Goal: Check status: Check status

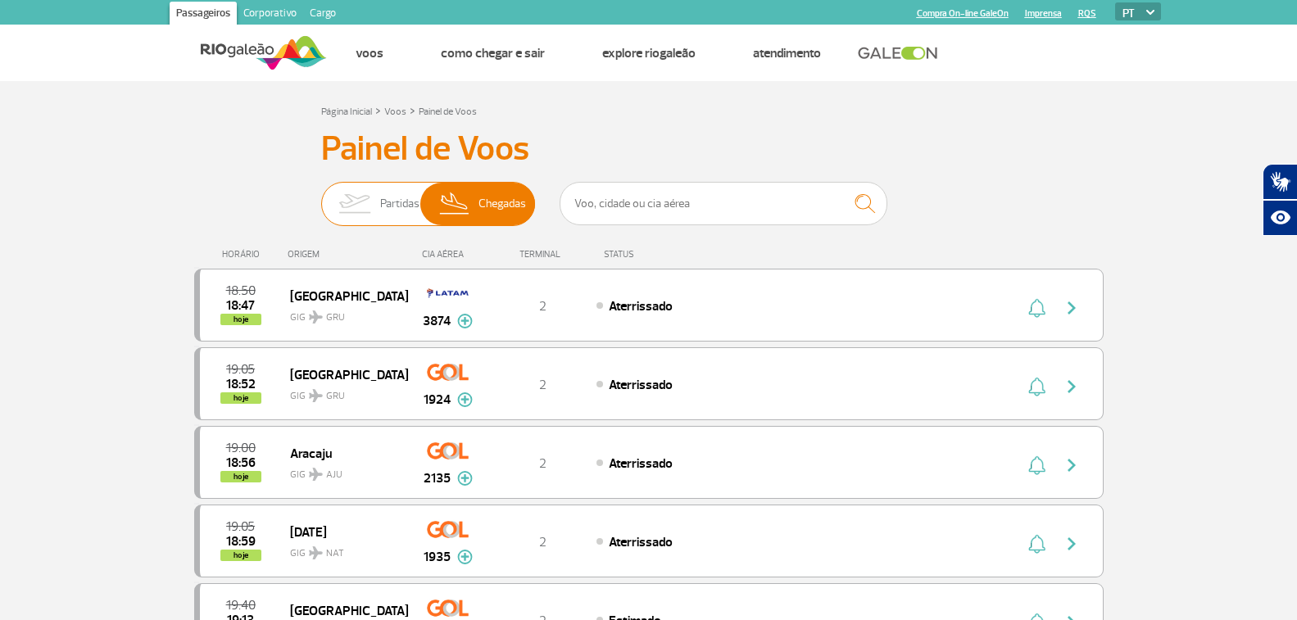
click at [368, 191] on img at bounding box center [355, 204] width 52 height 43
click at [321, 196] on input "Partidas Chegadas" at bounding box center [321, 196] width 0 height 0
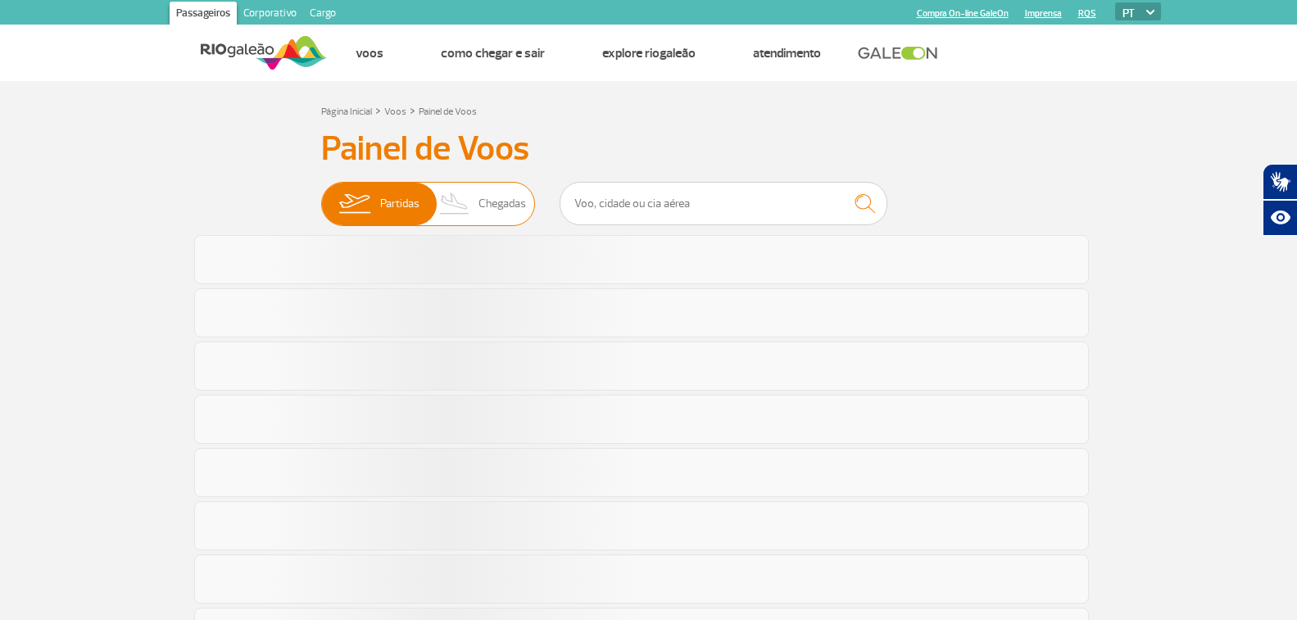
click at [463, 198] on img at bounding box center [455, 204] width 48 height 43
click at [321, 196] on input "Partidas Chegadas" at bounding box center [321, 196] width 0 height 0
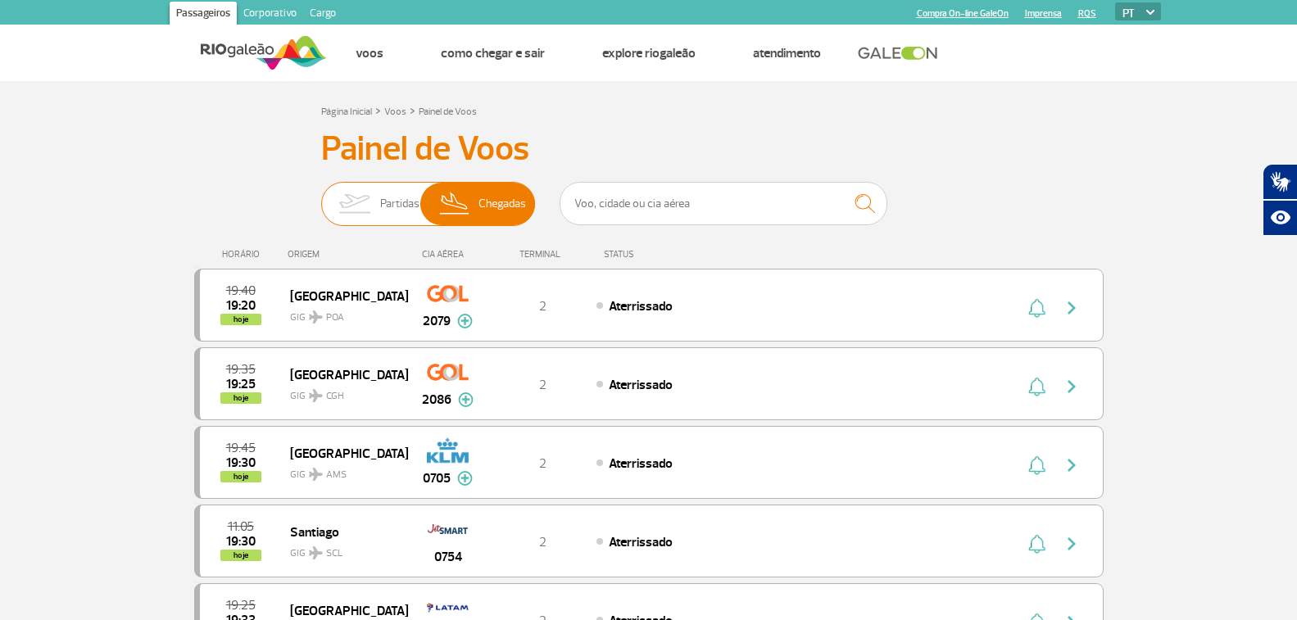
click at [350, 215] on img at bounding box center [355, 204] width 52 height 43
click at [321, 196] on input "Partidas Chegadas" at bounding box center [321, 196] width 0 height 0
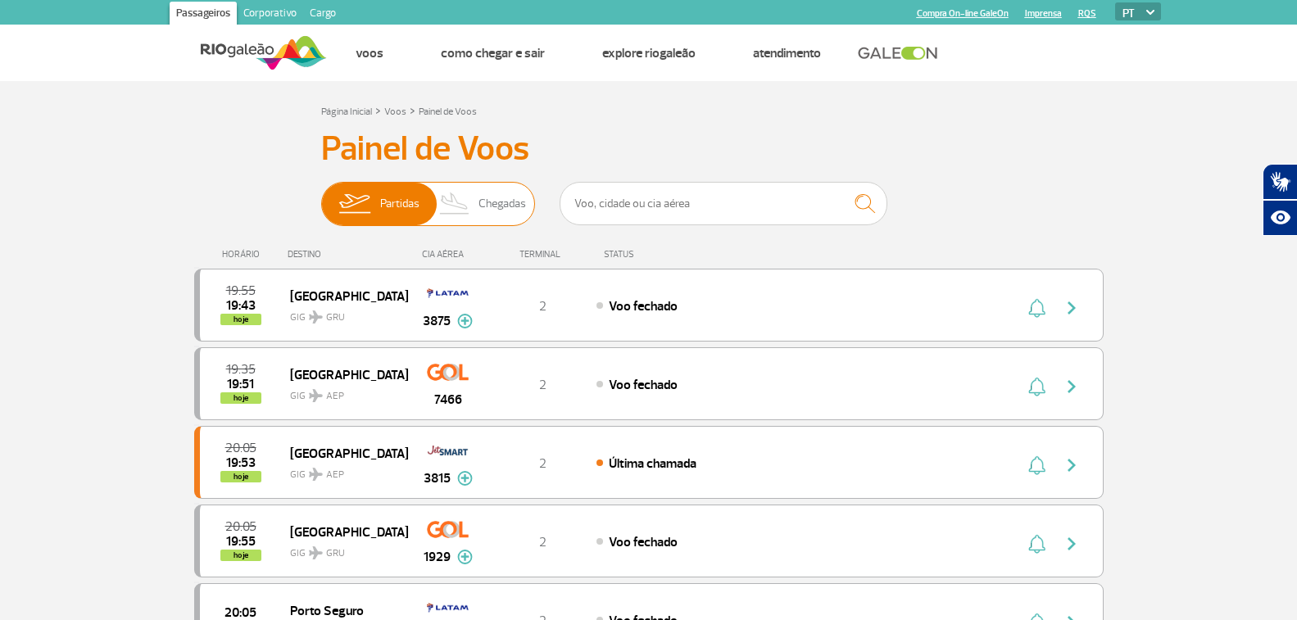
click at [477, 194] on img at bounding box center [455, 204] width 48 height 43
click at [321, 196] on input "Partidas Chegadas" at bounding box center [321, 196] width 0 height 0
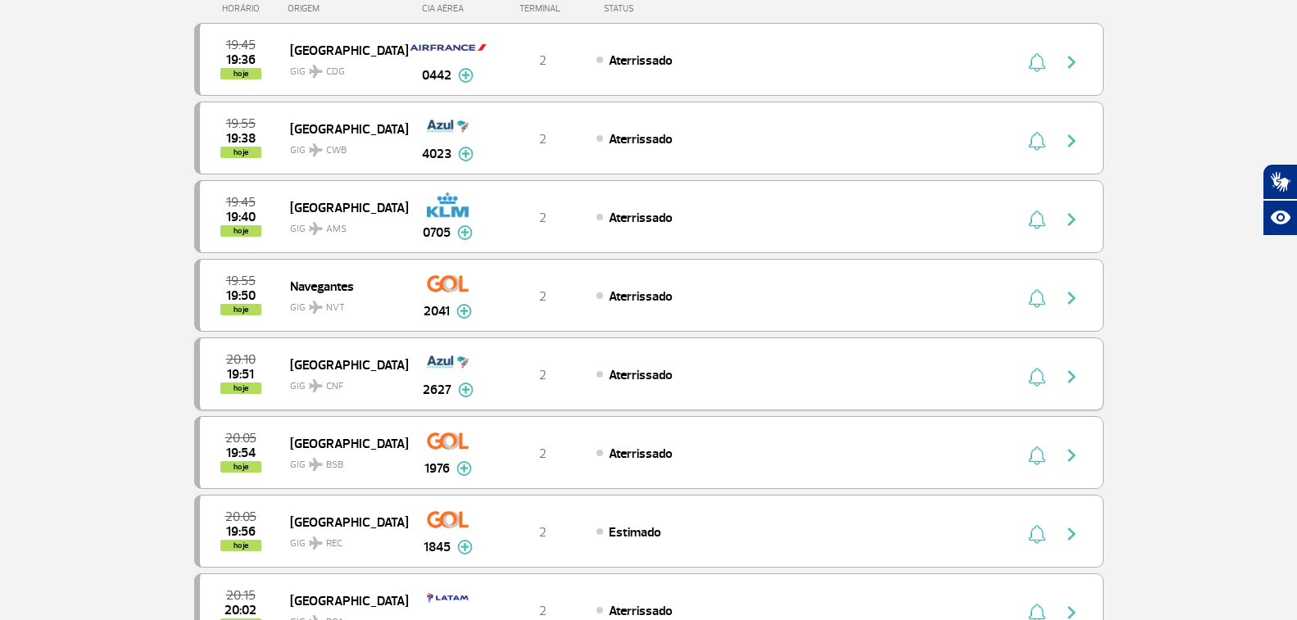
scroll to position [82, 0]
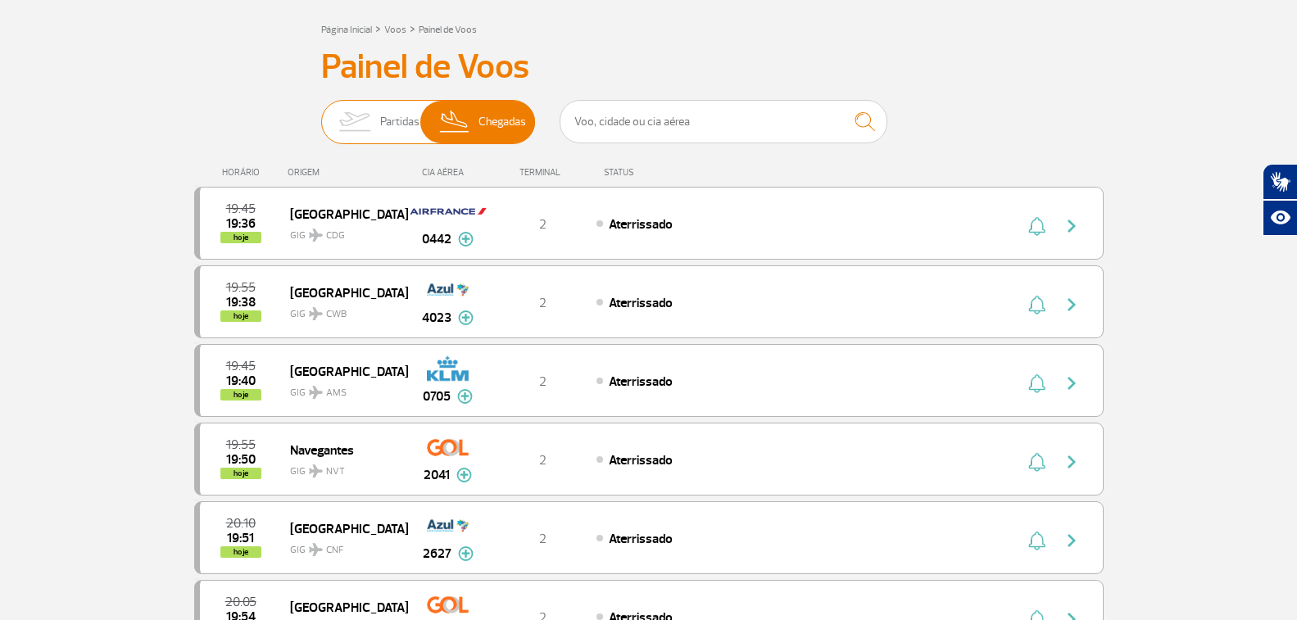
click at [369, 129] on img at bounding box center [355, 122] width 52 height 43
click at [321, 114] on input "Partidas Chegadas" at bounding box center [321, 114] width 0 height 0
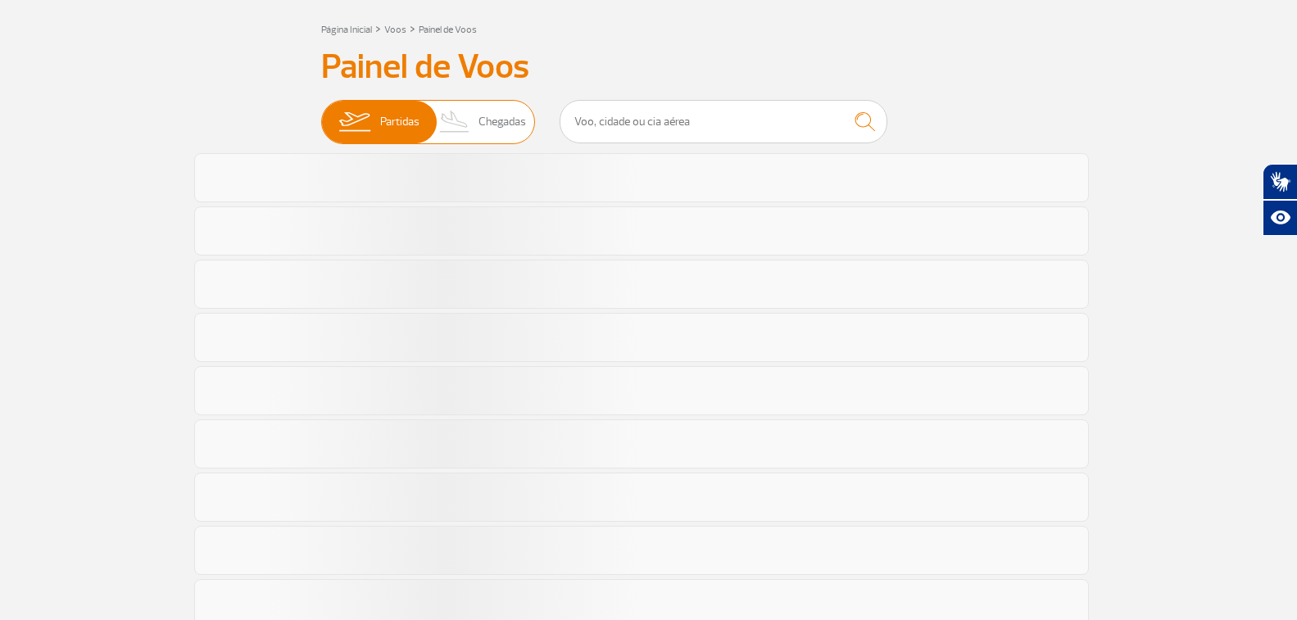
click at [469, 122] on img at bounding box center [455, 122] width 48 height 43
click at [321, 114] on input "Partidas Chegadas" at bounding box center [321, 114] width 0 height 0
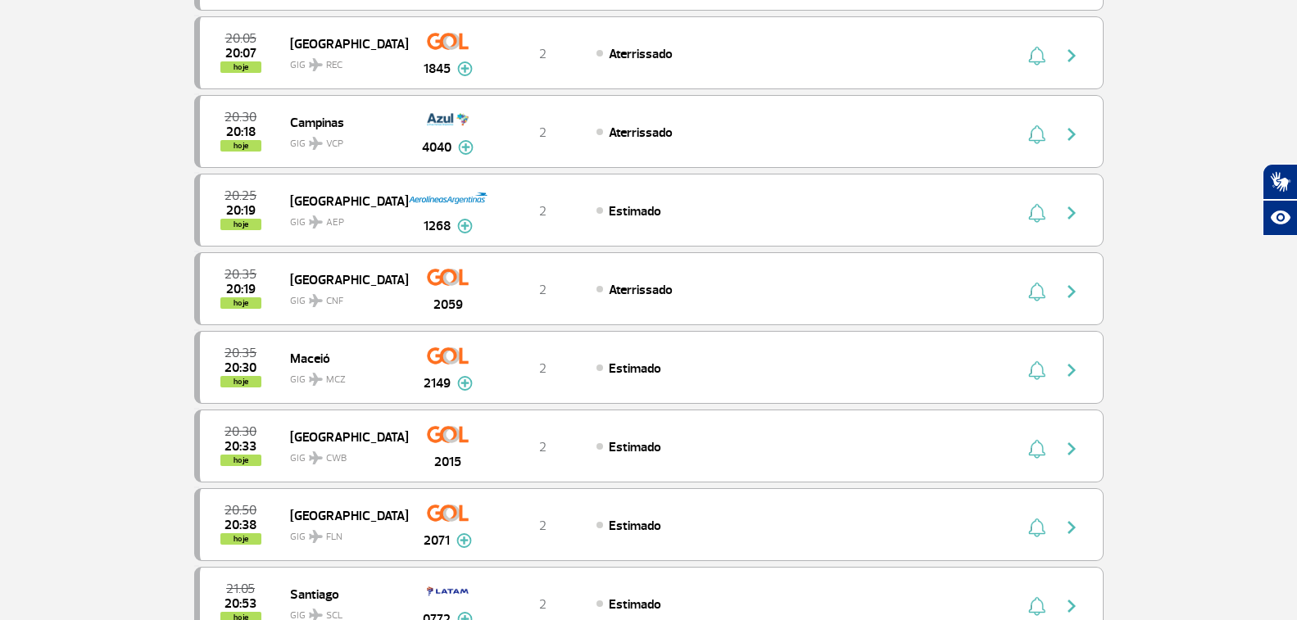
scroll to position [0, 0]
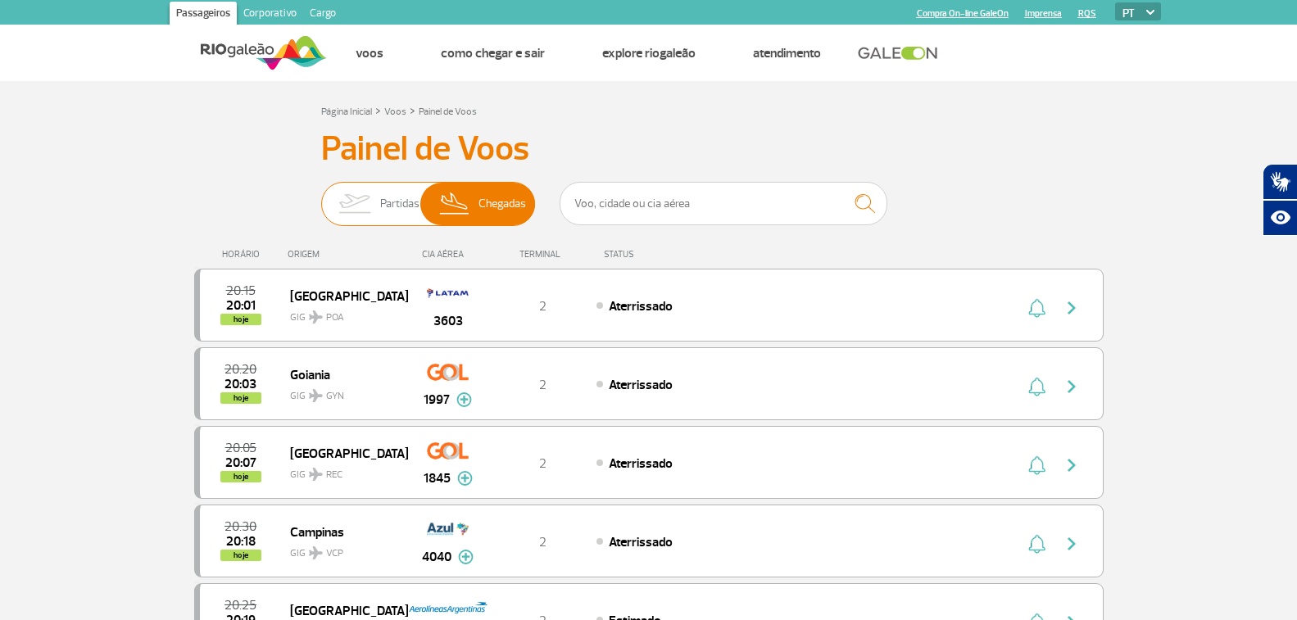
click at [406, 207] on span "Partidas" at bounding box center [399, 204] width 39 height 43
click at [321, 196] on input "Partidas Chegadas" at bounding box center [321, 196] width 0 height 0
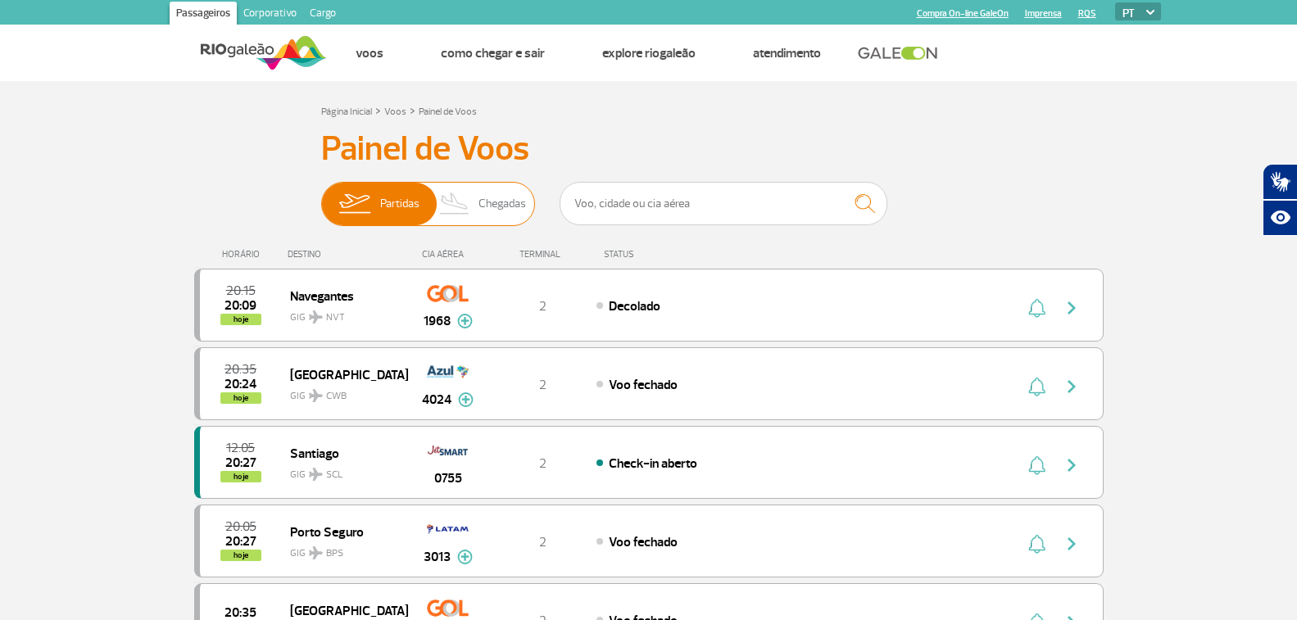
click at [452, 205] on img at bounding box center [455, 204] width 48 height 43
click at [321, 196] on input "Partidas Chegadas" at bounding box center [321, 196] width 0 height 0
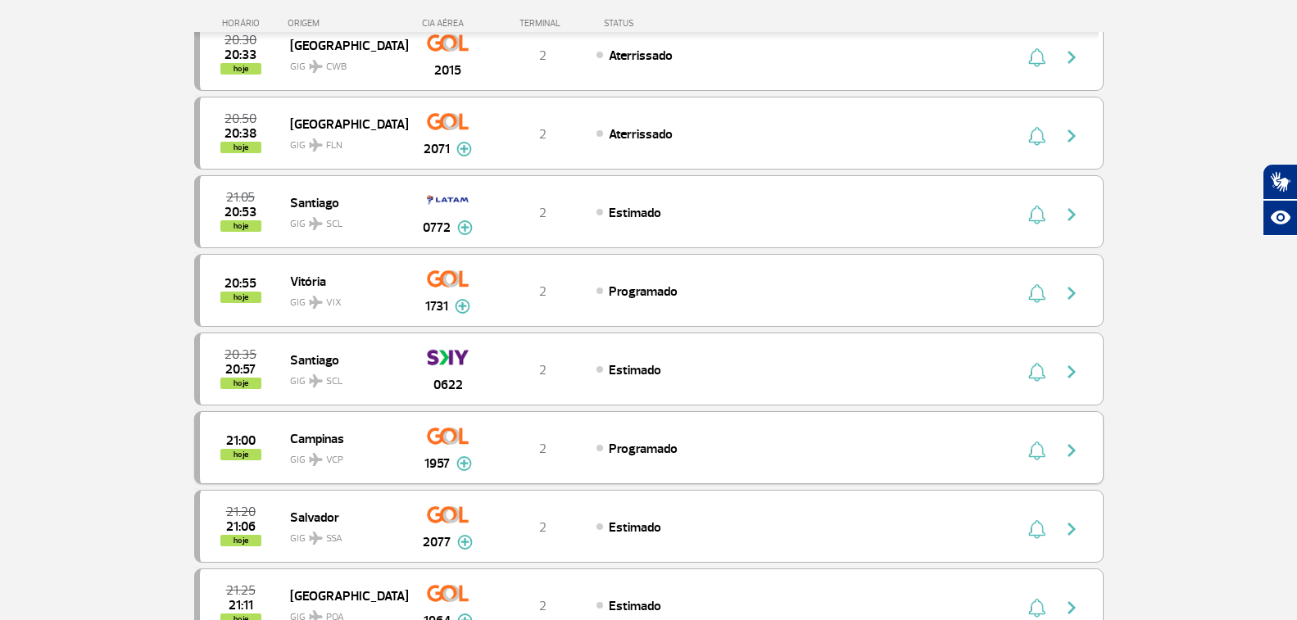
scroll to position [901, 0]
